Goal: Task Accomplishment & Management: Manage account settings

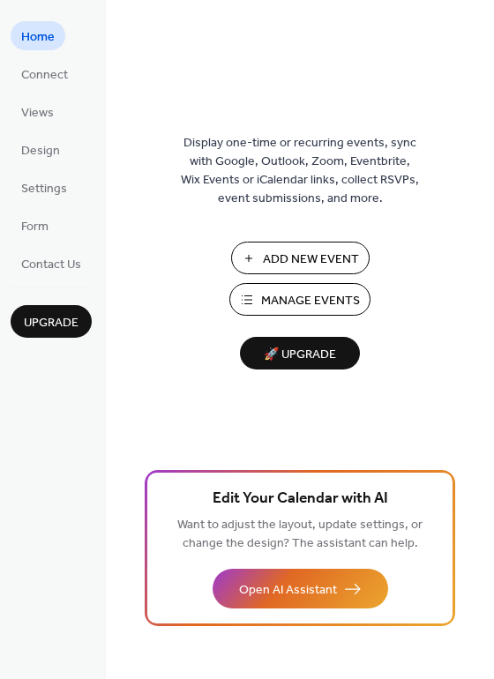
click at [320, 297] on span "Manage Events" at bounding box center [310, 301] width 99 height 19
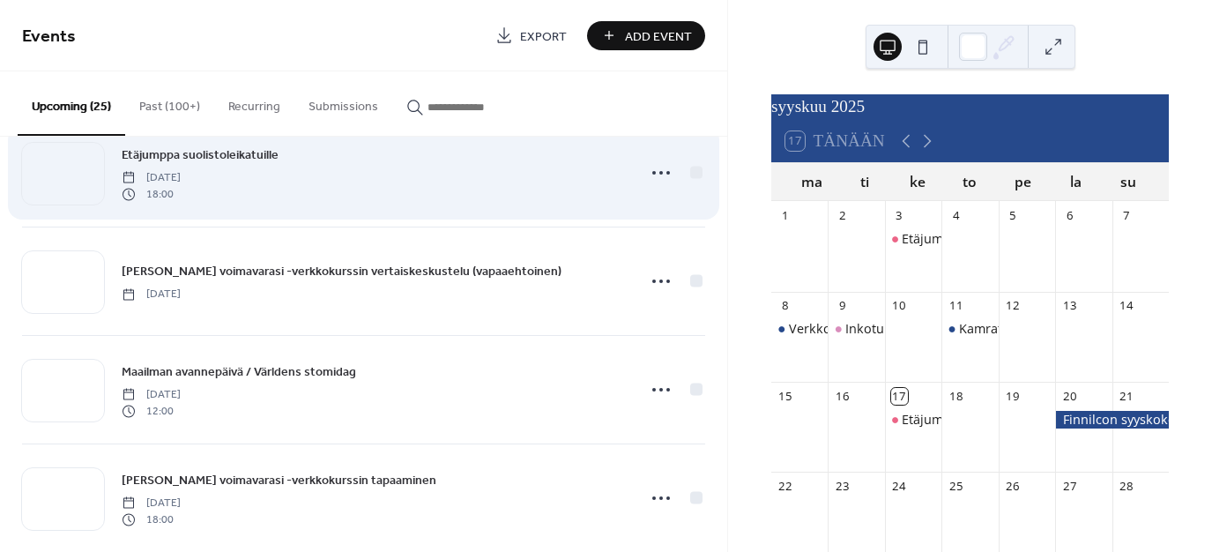
scroll to position [487, 0]
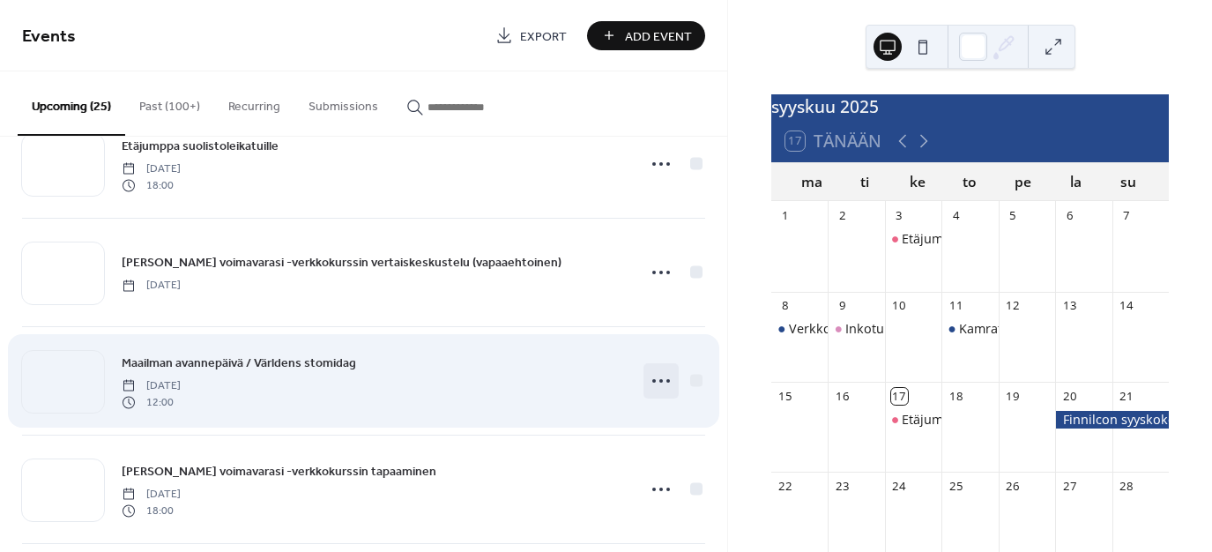
click at [658, 377] on icon at bounding box center [661, 381] width 28 height 28
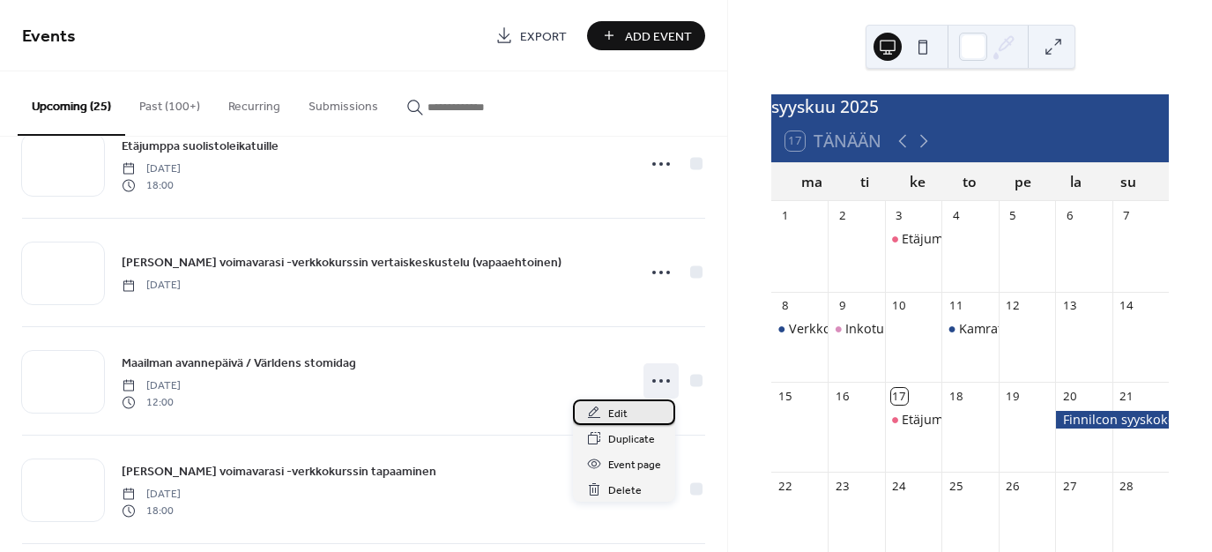
click at [619, 411] on span "Edit" at bounding box center [617, 414] width 19 height 19
